Goal: Obtain resource: Download file/media

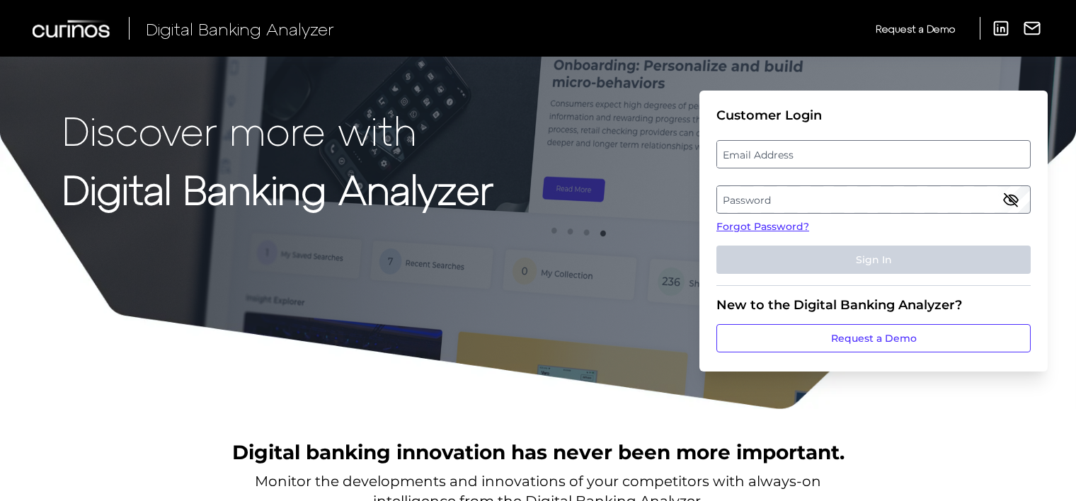
click at [758, 150] on label "Email Address" at bounding box center [873, 154] width 312 height 25
click at [758, 150] on input "email" at bounding box center [874, 154] width 314 height 28
click at [799, 152] on label "Email Address" at bounding box center [873, 154] width 312 height 25
click at [799, 152] on input "email" at bounding box center [874, 154] width 314 height 28
type input "[PERSON_NAME][EMAIL_ADDRESS][PERSON_NAME][DOMAIN_NAME]"
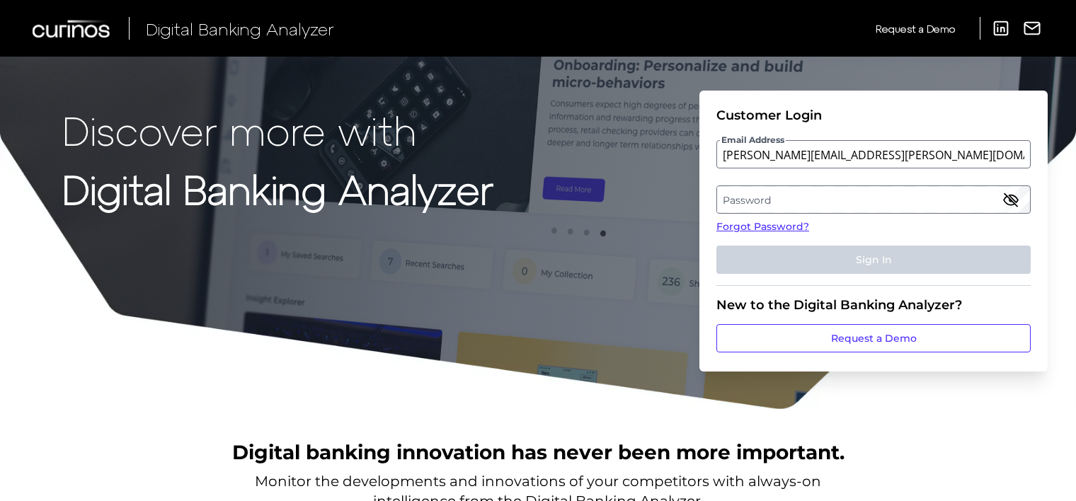
click at [799, 200] on label "Password" at bounding box center [873, 199] width 312 height 25
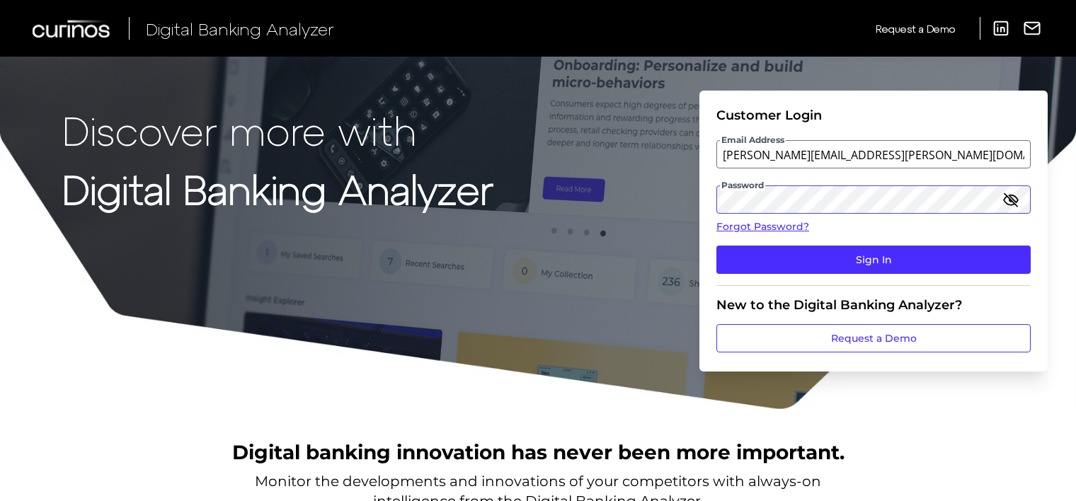
click at [717, 246] on button "Sign In" at bounding box center [874, 260] width 314 height 28
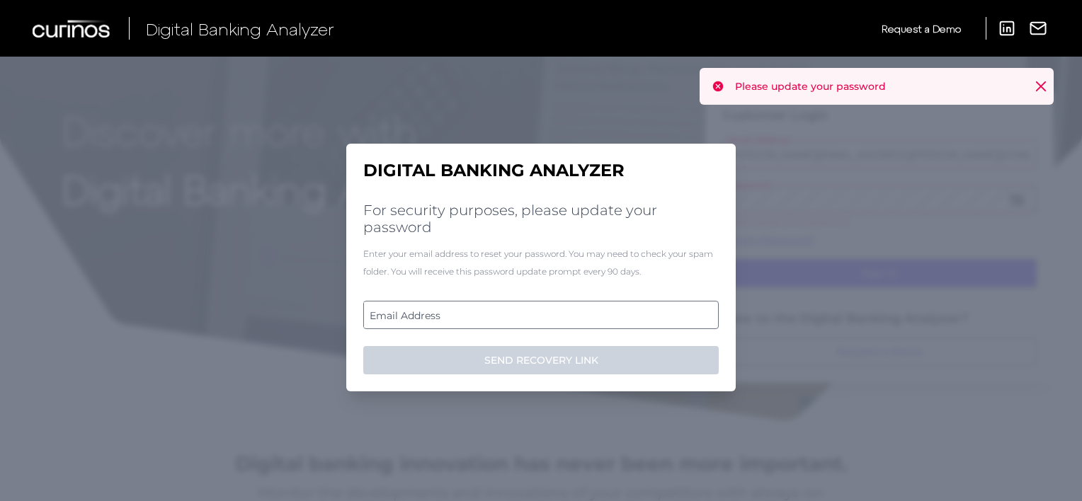
click at [544, 319] on label "Email Address" at bounding box center [540, 314] width 353 height 25
click at [544, 319] on input "email" at bounding box center [540, 315] width 355 height 28
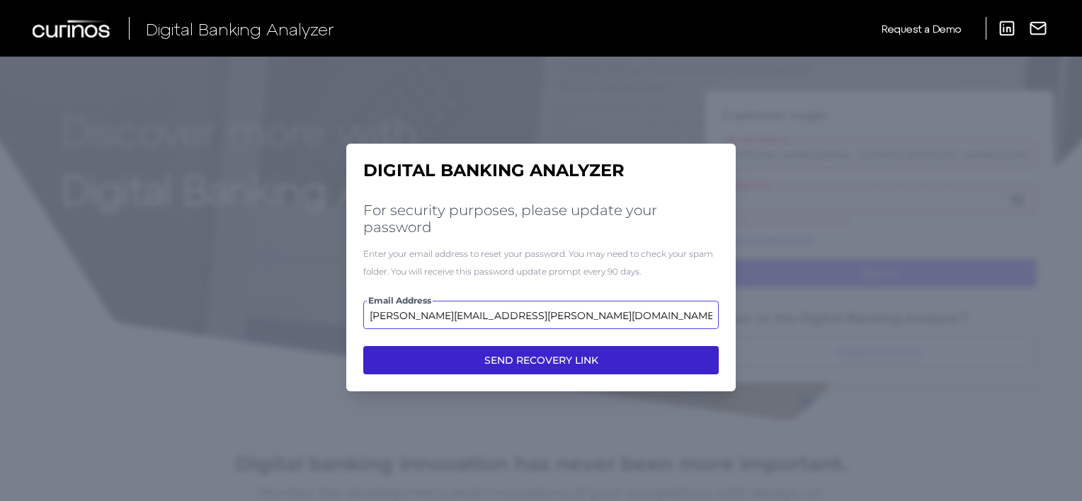
type input "[PERSON_NAME][EMAIL_ADDRESS][PERSON_NAME][DOMAIN_NAME]"
click at [530, 355] on button "SEND RECOVERY LINK" at bounding box center [540, 360] width 355 height 28
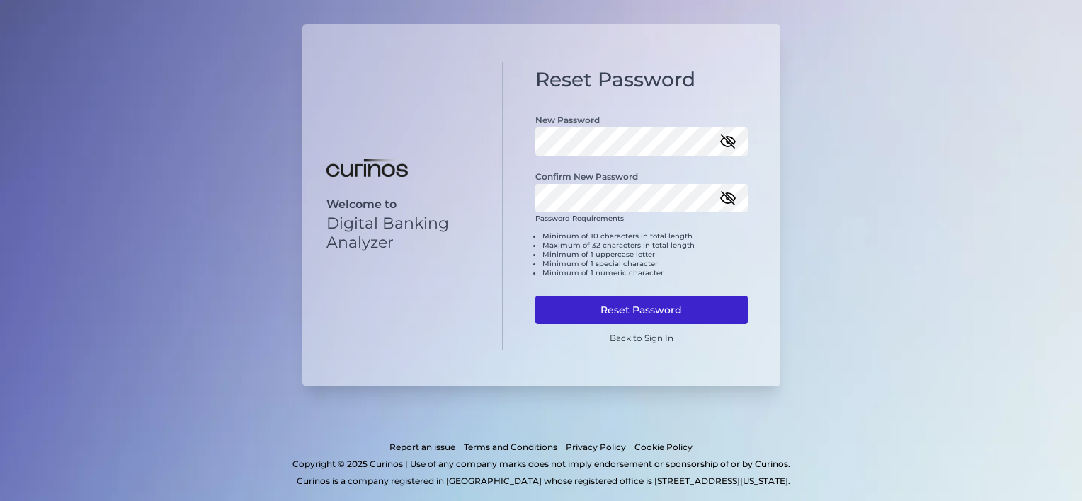
click at [615, 301] on button "Reset Password" at bounding box center [641, 310] width 212 height 28
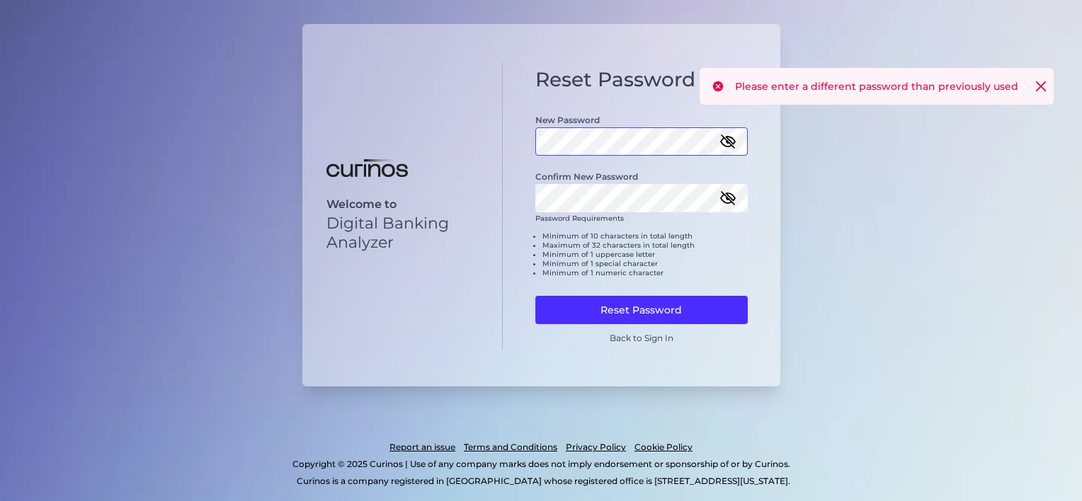
click at [447, 154] on div "Welcome to Digital Banking Analyzer Reset Password New Password Confirm New Pas…" at bounding box center [541, 205] width 478 height 363
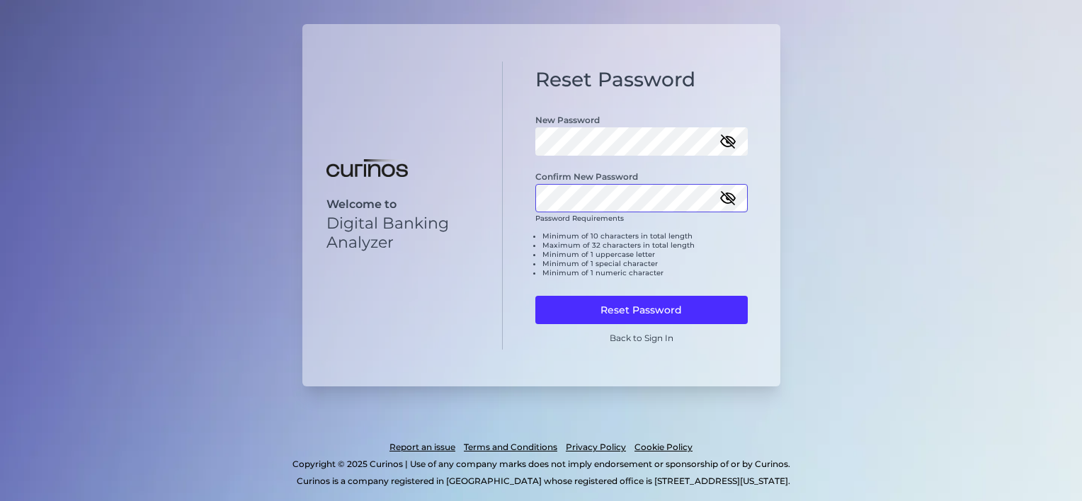
click at [416, 179] on div "Welcome to Digital Banking Analyzer Reset Password New Password Confirm New Pas…" at bounding box center [541, 205] width 478 height 363
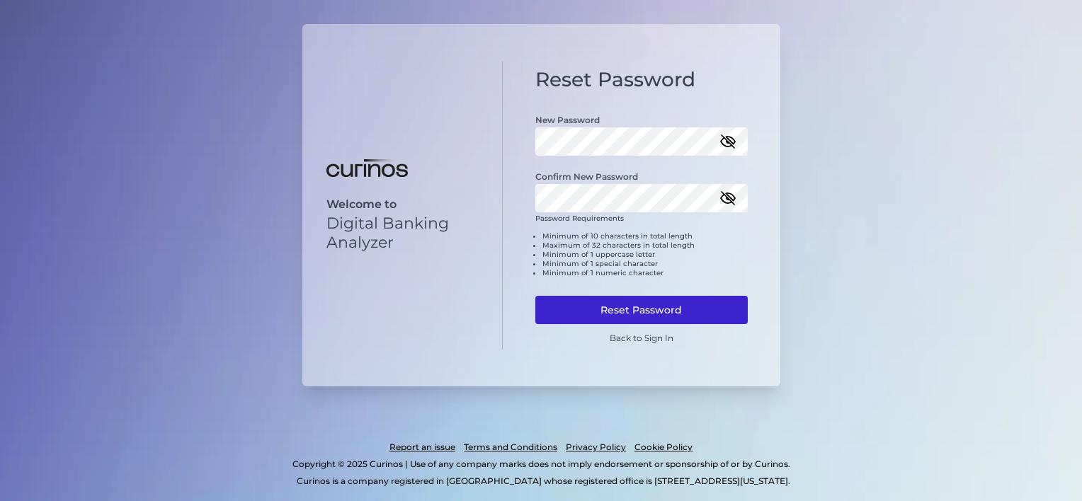
click at [705, 313] on button "Reset Password" at bounding box center [641, 310] width 212 height 28
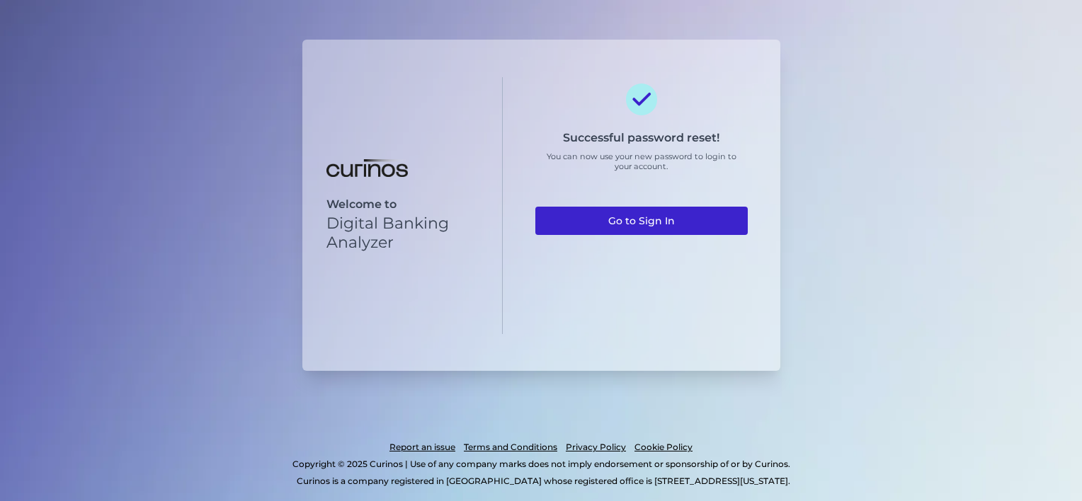
click at [664, 224] on link "Go to Sign In" at bounding box center [641, 221] width 212 height 28
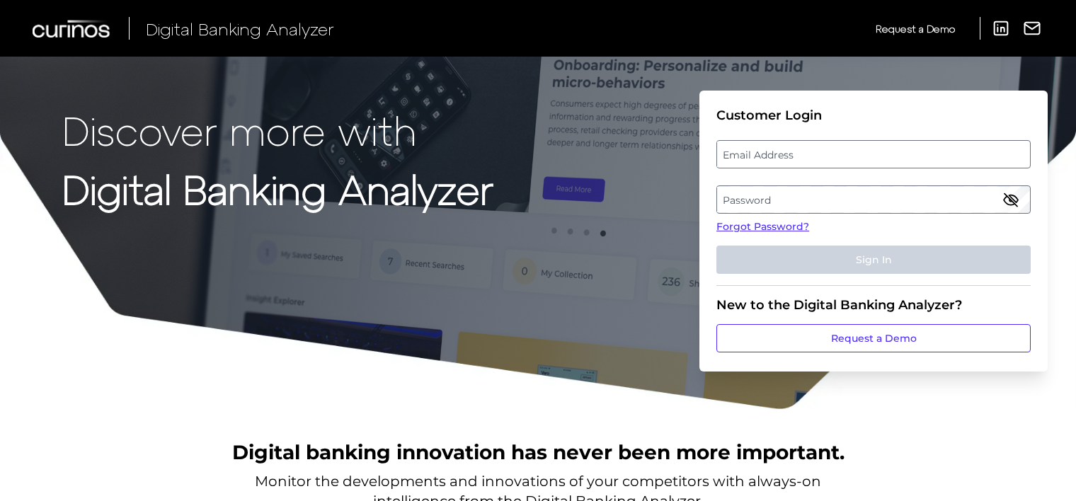
click at [799, 156] on label "Email Address" at bounding box center [873, 154] width 312 height 25
click at [799, 156] on input "email" at bounding box center [874, 154] width 314 height 28
click at [775, 201] on label "Password" at bounding box center [873, 199] width 312 height 25
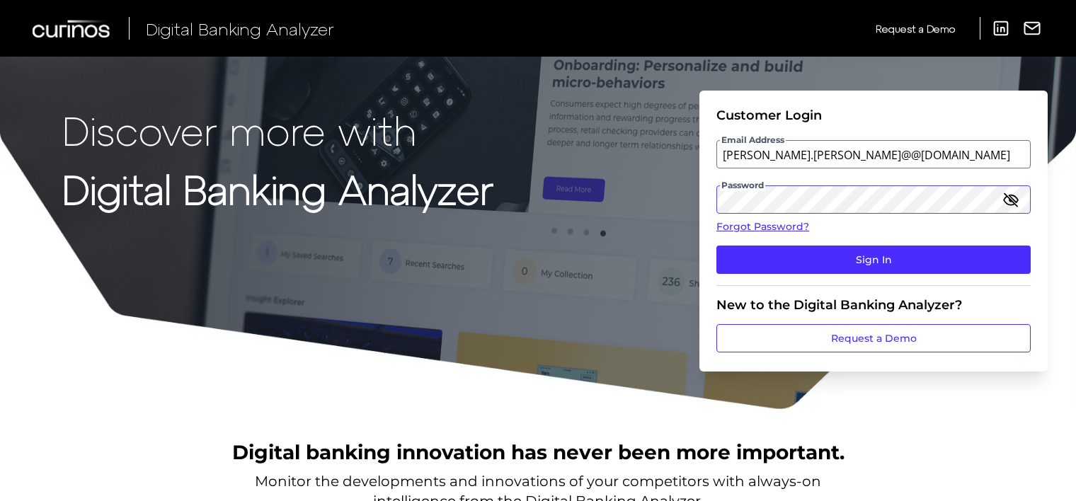
click at [717, 246] on button "Sign In" at bounding box center [874, 260] width 314 height 28
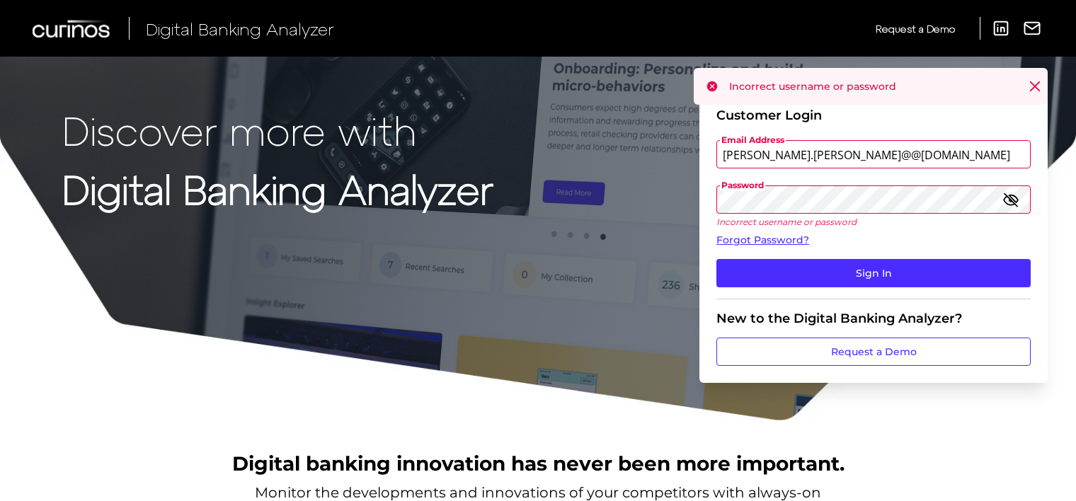
click at [804, 152] on input "shawn.weger@@aexp.com" at bounding box center [874, 154] width 314 height 28
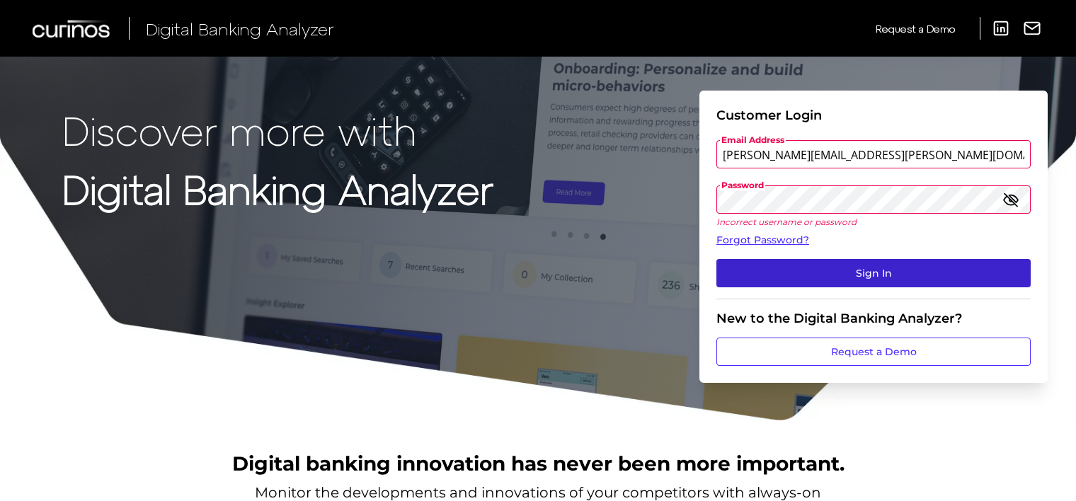
type input "[PERSON_NAME][EMAIL_ADDRESS][PERSON_NAME][DOMAIN_NAME]"
click at [889, 277] on button "Sign In" at bounding box center [874, 273] width 314 height 28
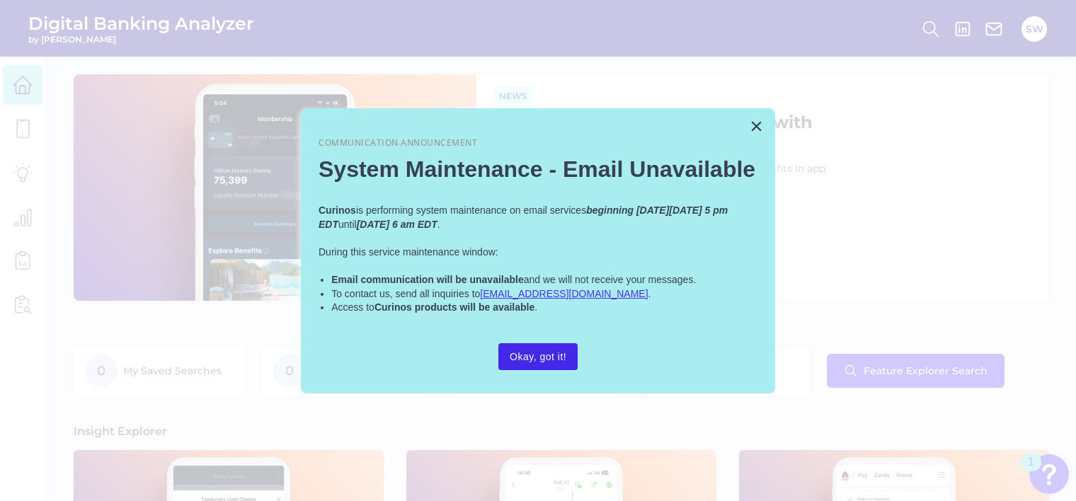
click at [545, 360] on button "Okay, got it!" at bounding box center [538, 356] width 79 height 27
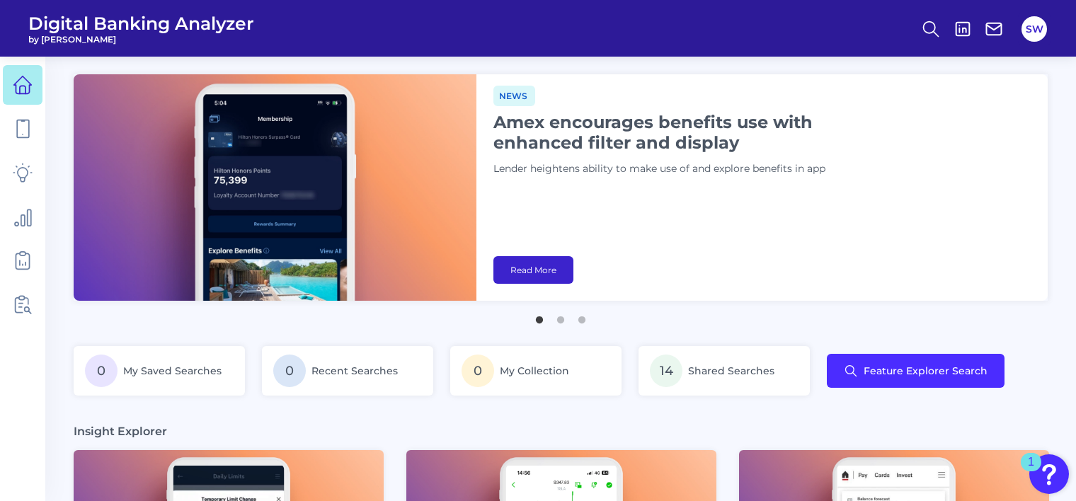
click at [554, 273] on link "Read More" at bounding box center [534, 270] width 80 height 28
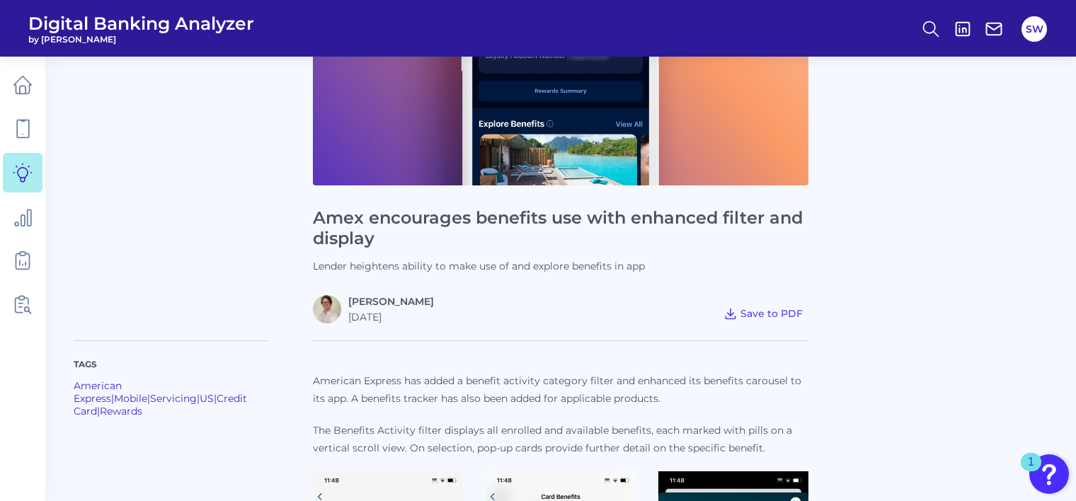
scroll to position [212, 0]
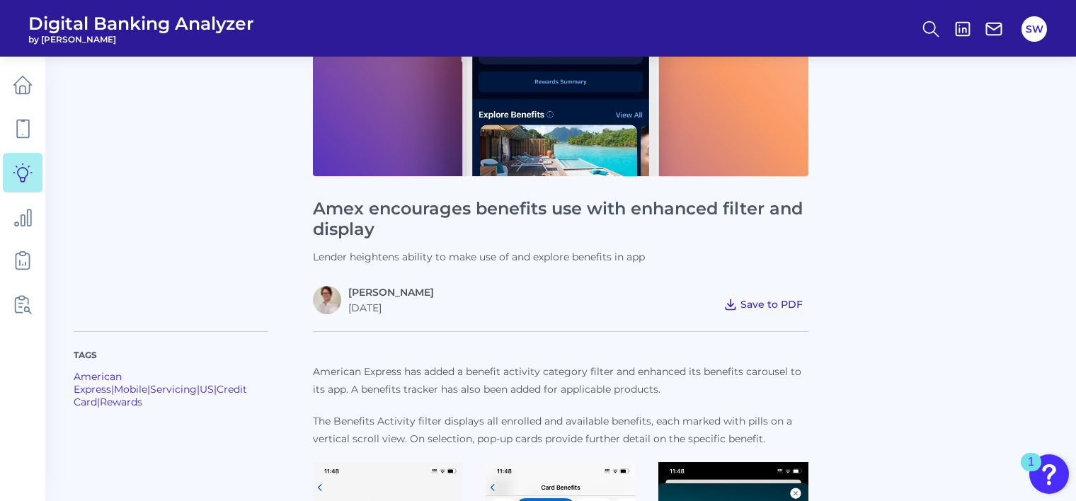
click at [766, 303] on span "Save to PDF" at bounding box center [772, 304] width 62 height 13
click at [779, 302] on span "Save to PDF" at bounding box center [772, 304] width 62 height 13
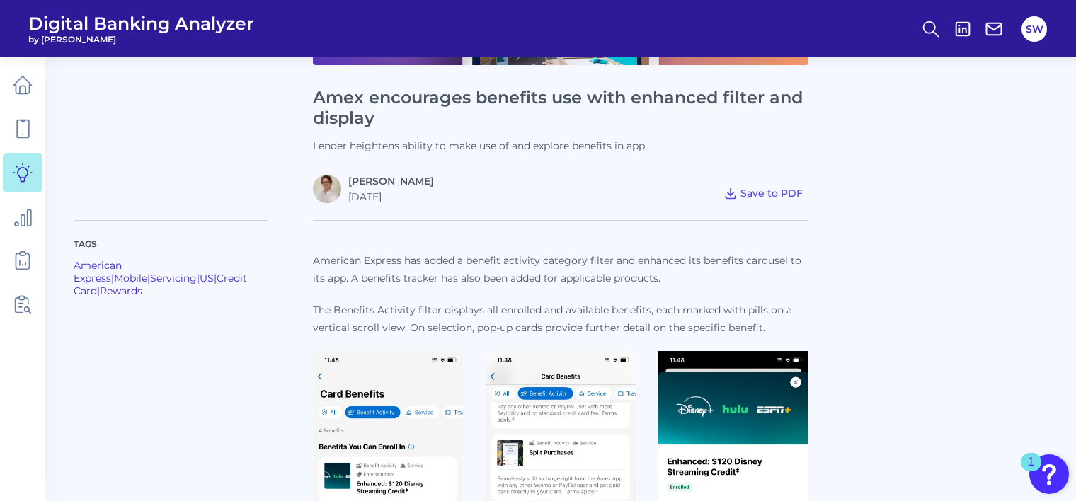
scroll to position [234, 0]
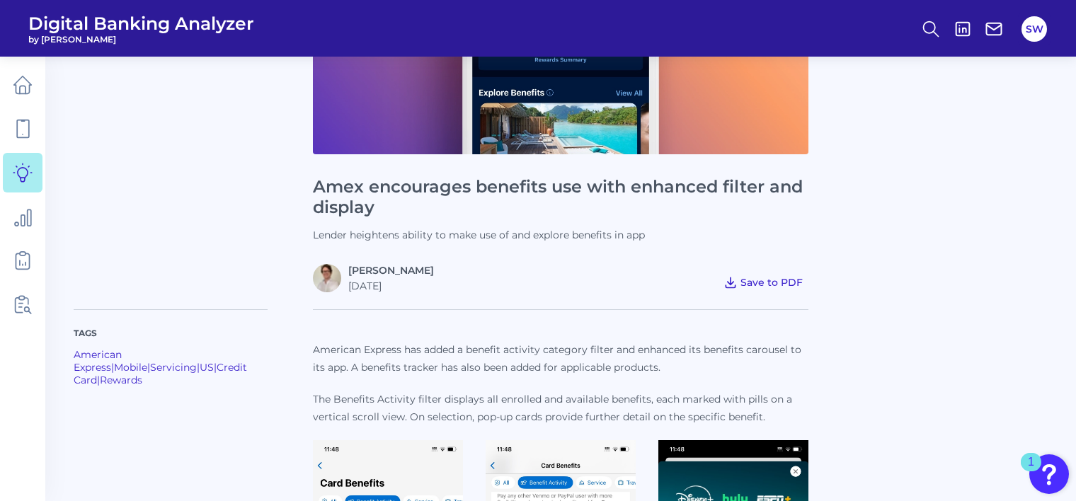
click at [793, 278] on span "Save to PDF" at bounding box center [772, 282] width 62 height 13
click at [793, 282] on span "Save to PDF" at bounding box center [772, 282] width 62 height 13
